Goal: Information Seeking & Learning: Find specific fact

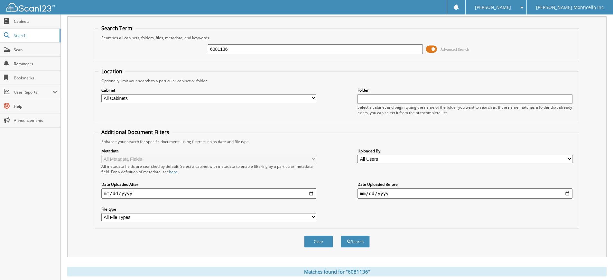
scroll to position [8, 0]
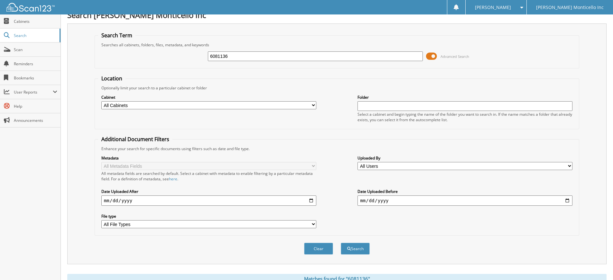
drag, startPoint x: 236, startPoint y: 55, endPoint x: 192, endPoint y: 57, distance: 44.8
click at [192, 57] on div "6081136 Advanced Search" at bounding box center [337, 56] width 478 height 17
paste input "6081160"
type input "6081160"
click at [354, 248] on button "Search" at bounding box center [355, 249] width 29 height 12
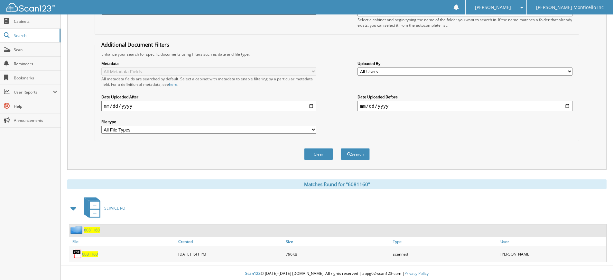
scroll to position [105, 0]
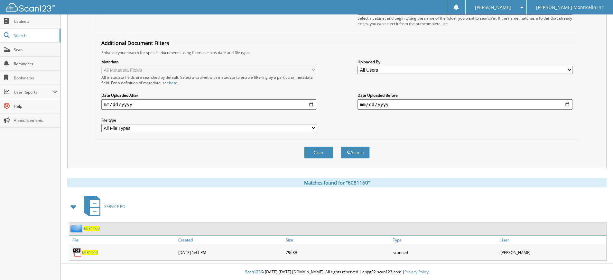
click at [90, 252] on span "6081160" at bounding box center [90, 252] width 16 height 5
